Goal: Transaction & Acquisition: Book appointment/travel/reservation

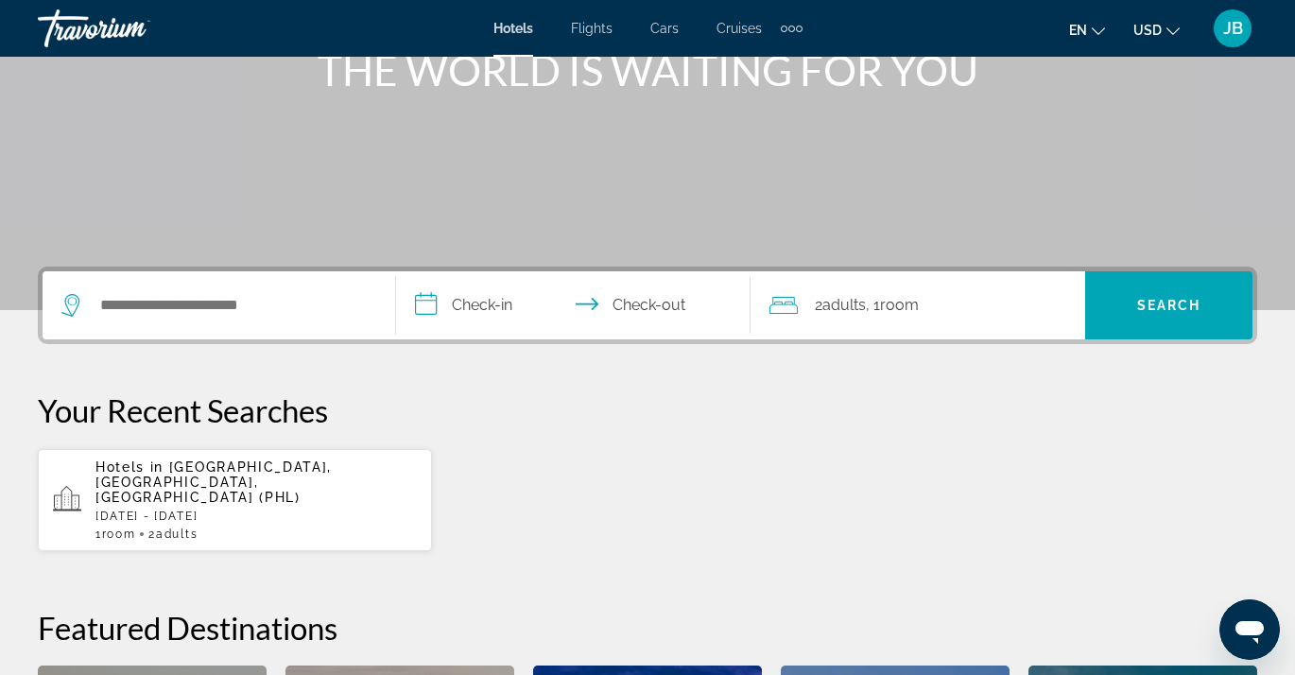
scroll to position [271, 0]
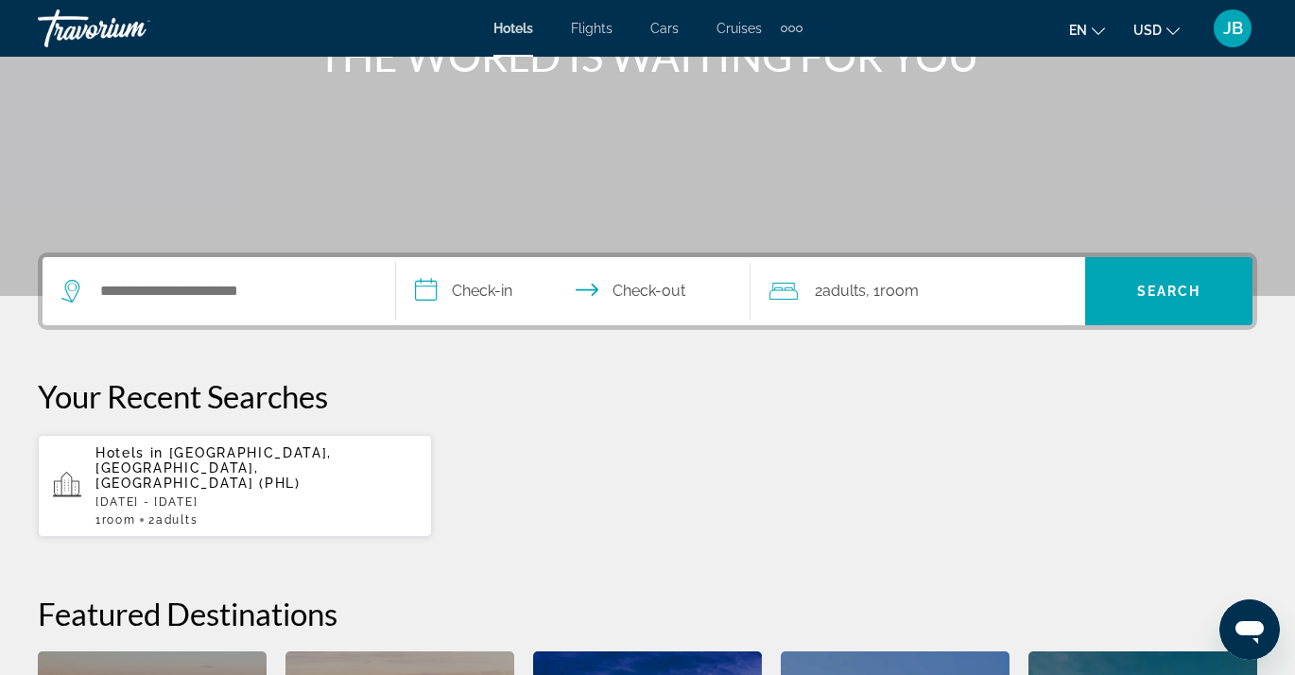
click at [269, 467] on p "Hotels in [GEOGRAPHIC_DATA], [GEOGRAPHIC_DATA], [GEOGRAPHIC_DATA] (PHL)" at bounding box center [255, 467] width 321 height 45
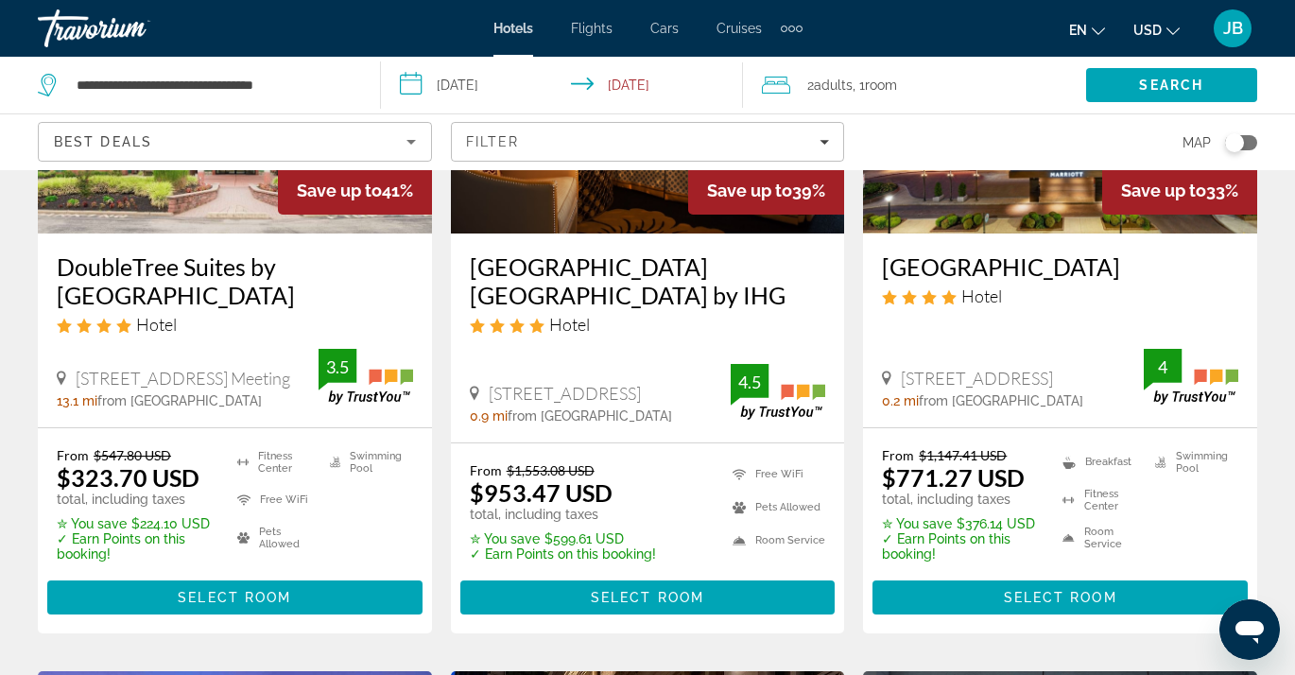
scroll to position [314, 0]
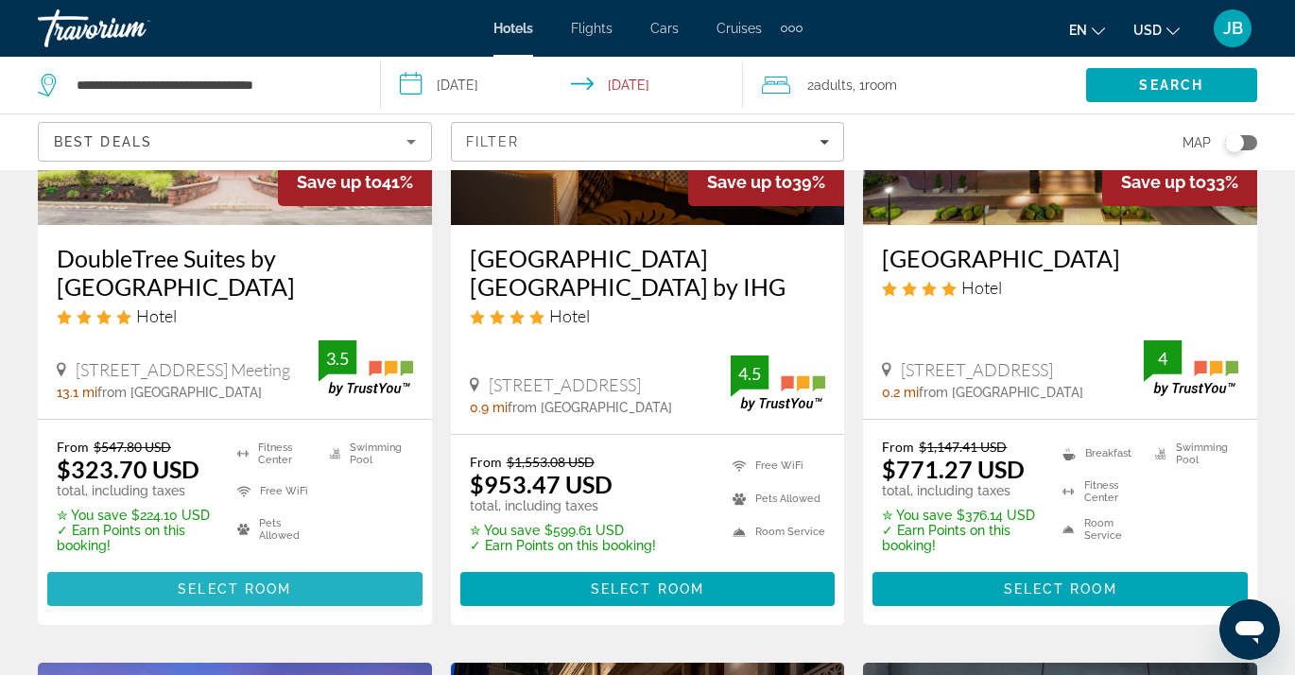
click at [181, 592] on span "Select Room" at bounding box center [234, 588] width 113 height 15
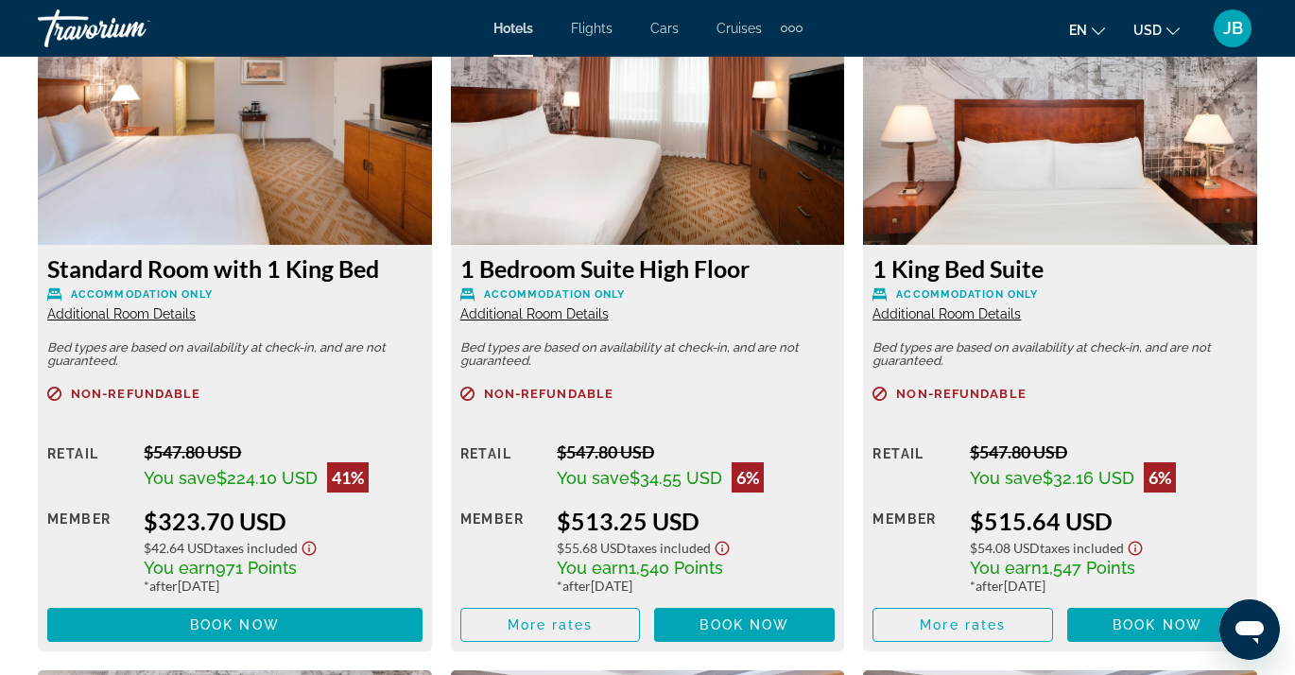
scroll to position [2965, 0]
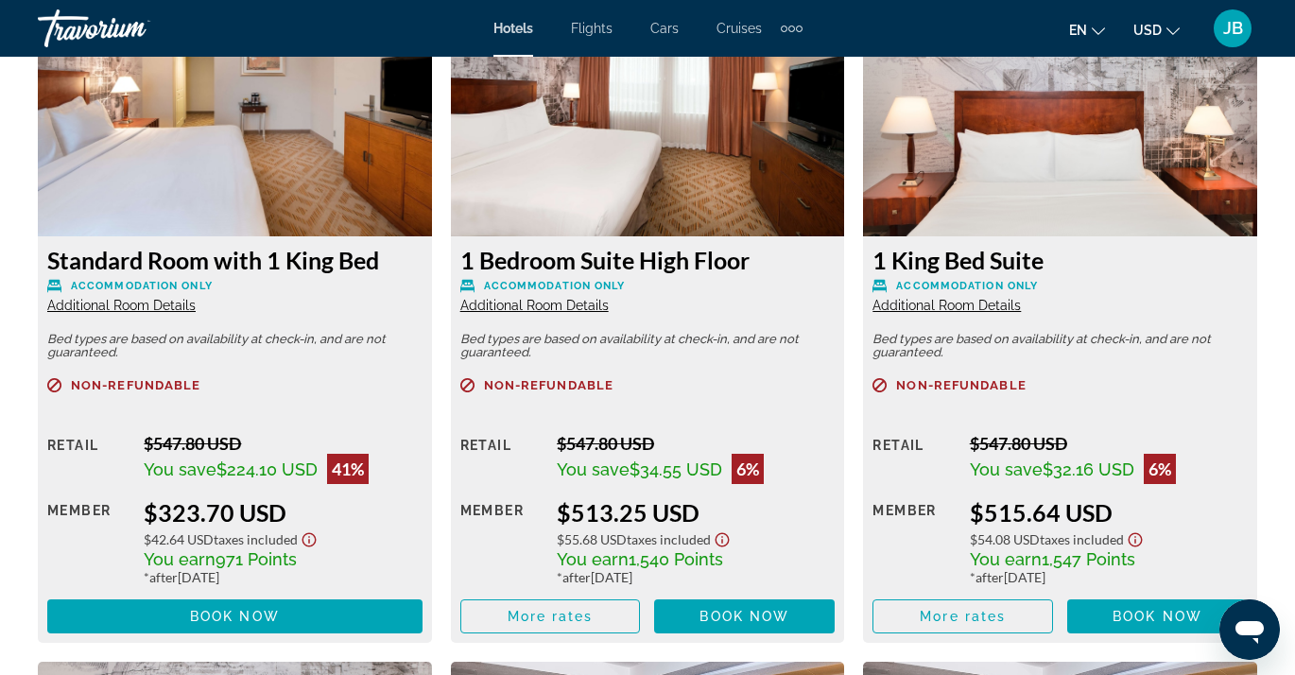
click at [543, 307] on span "Additional Room Details" at bounding box center [534, 305] width 148 height 15
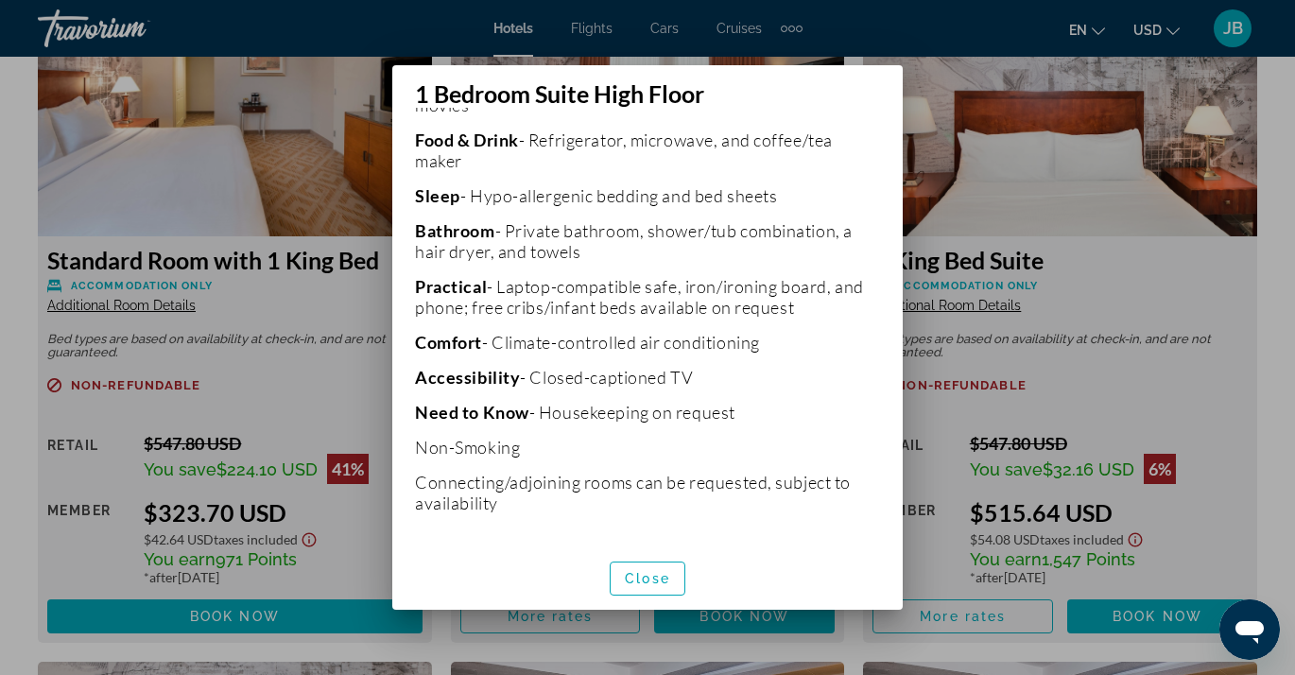
scroll to position [457, 0]
click at [660, 576] on span "Close" at bounding box center [647, 578] width 45 height 15
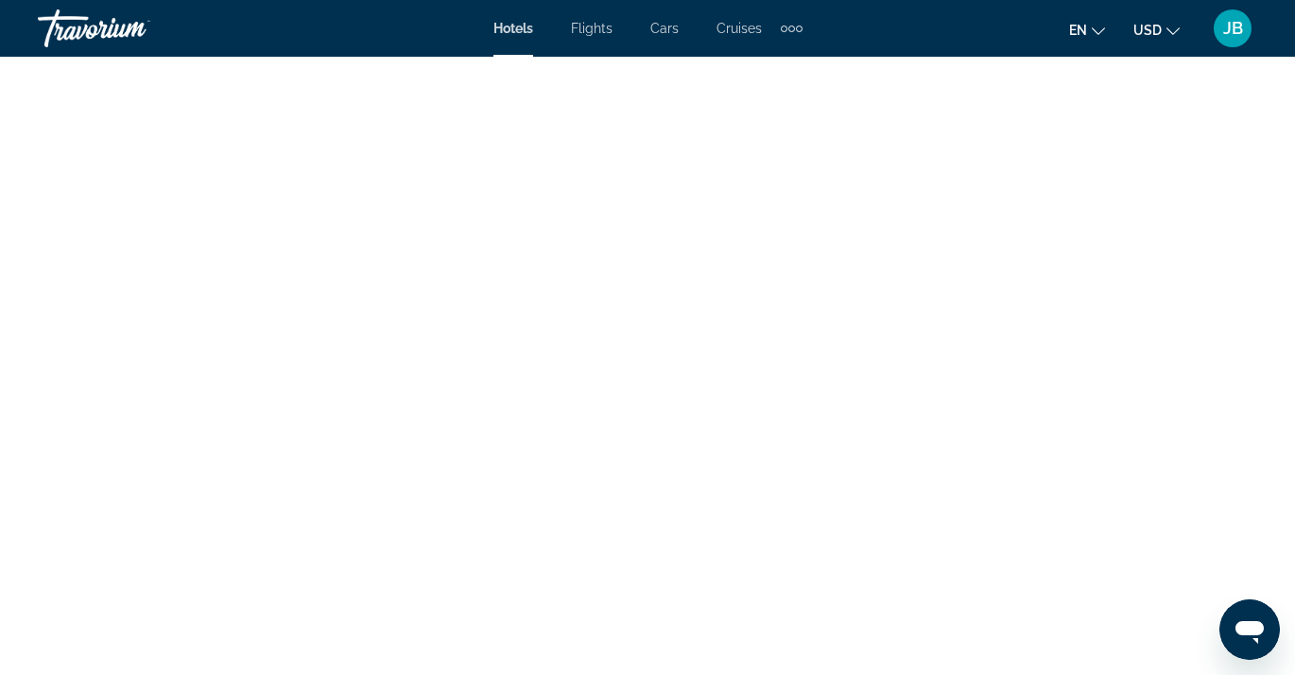
scroll to position [6291, 0]
